Goal: Navigation & Orientation: Find specific page/section

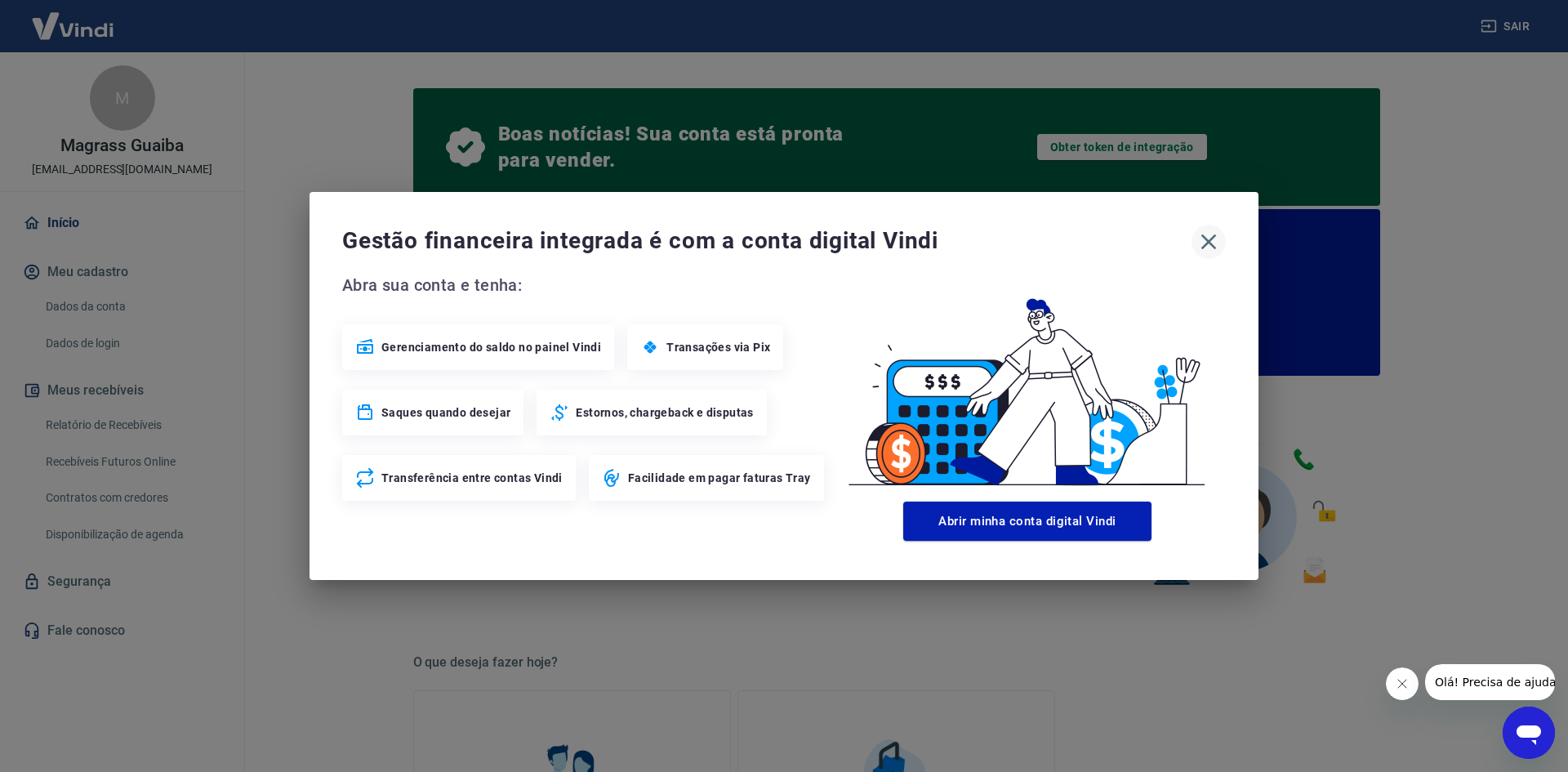
click at [1196, 244] on icon "button" at bounding box center [1209, 242] width 27 height 27
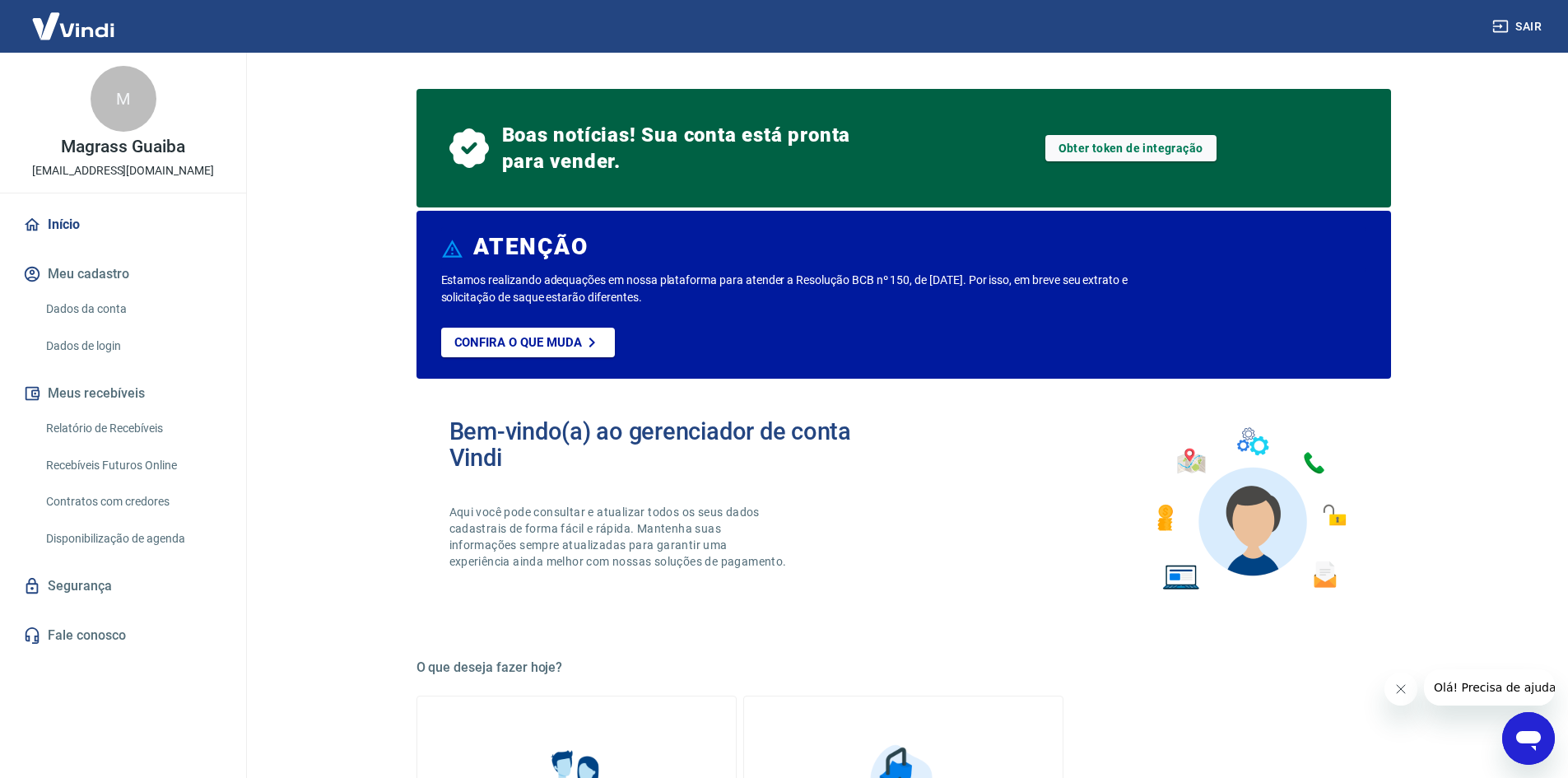
click at [56, 236] on link "Início" at bounding box center [123, 224] width 207 height 36
click at [91, 35] on img at bounding box center [73, 26] width 107 height 50
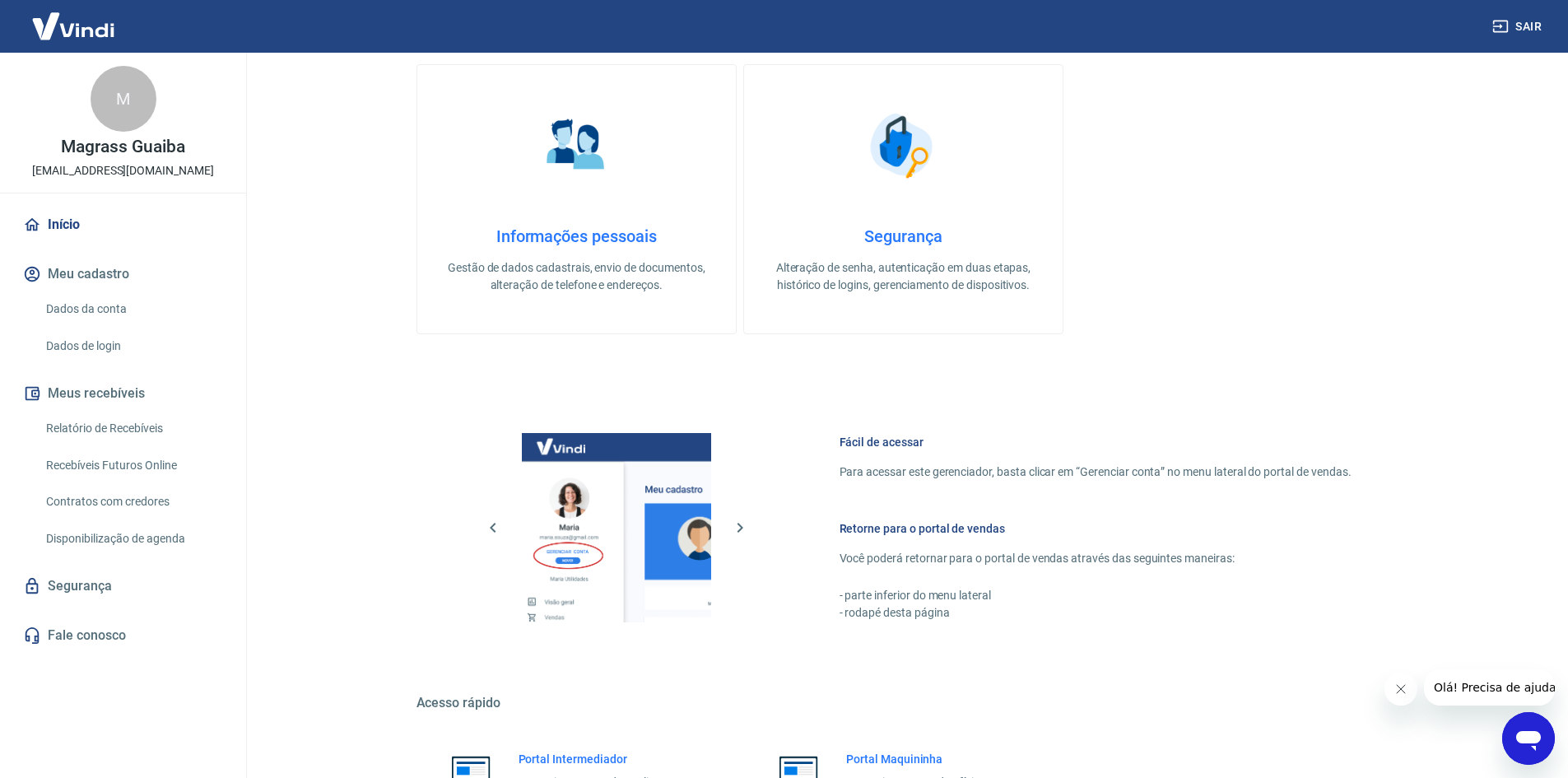
scroll to position [797, 0]
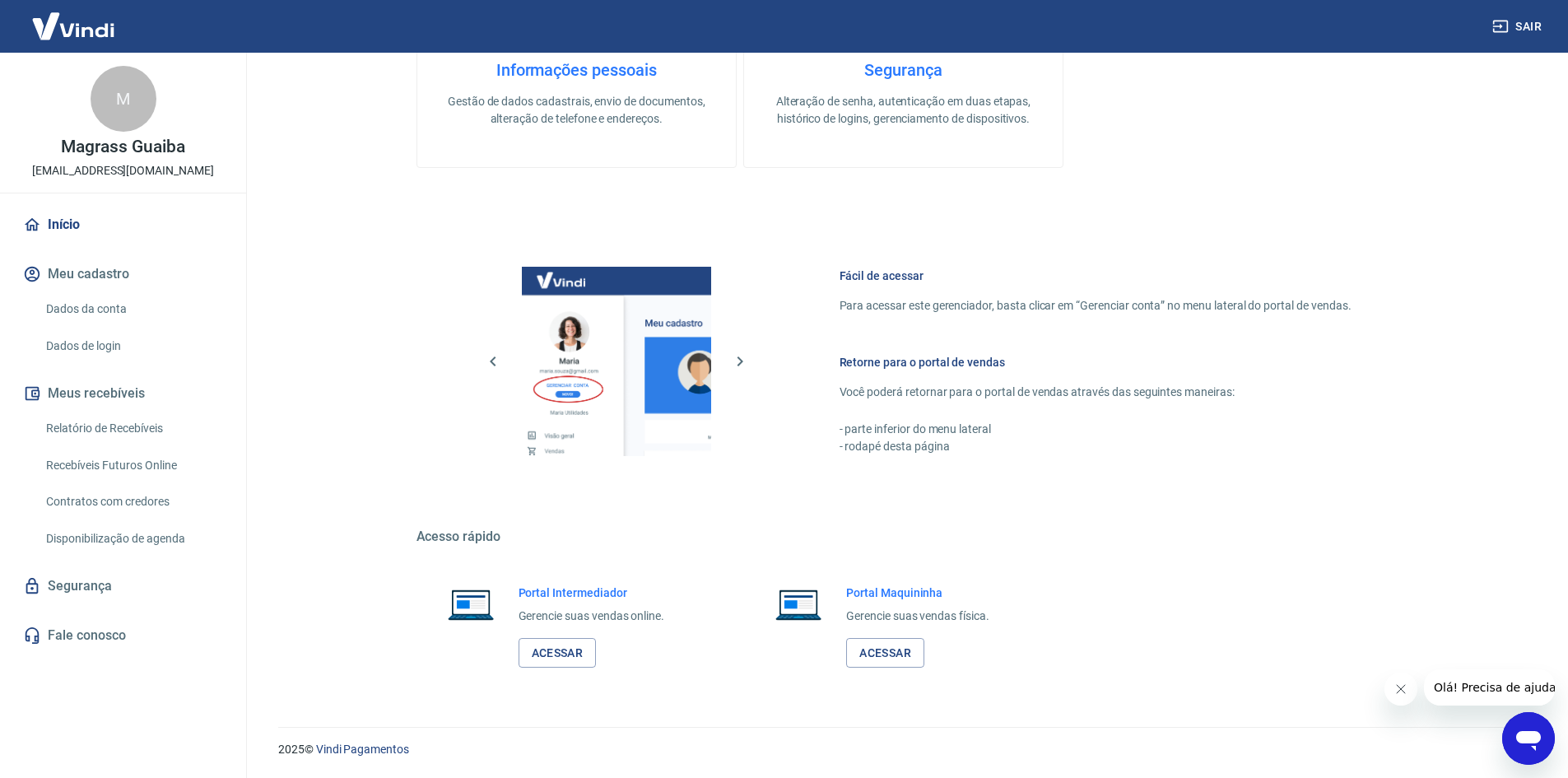
click at [603, 585] on h6 "Portal Intermediador" at bounding box center [592, 592] width 147 height 17
click at [564, 646] on link "Acessar" at bounding box center [557, 652] width 78 height 30
